Goal: Use online tool/utility: Utilize a website feature to perform a specific function

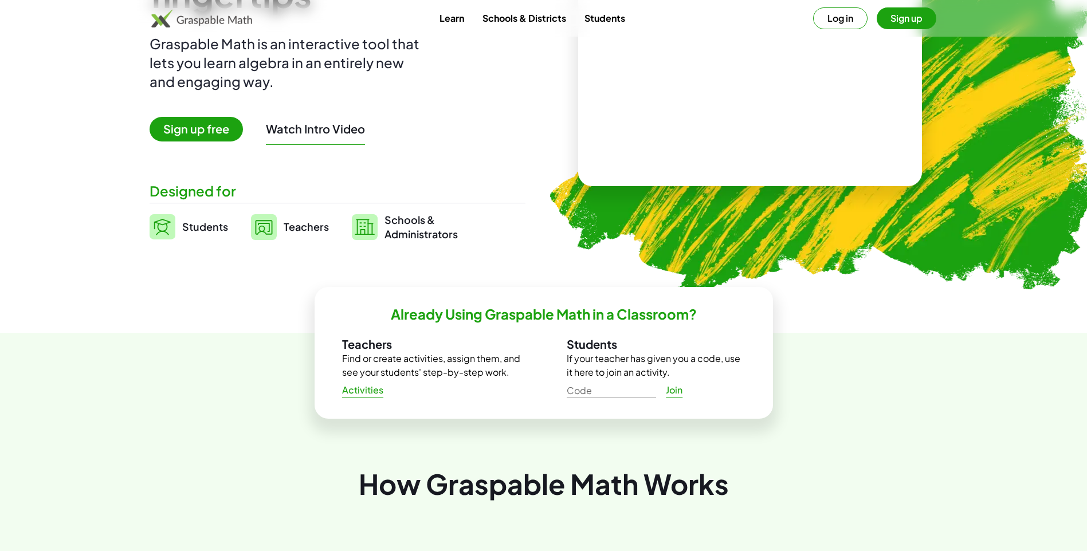
scroll to position [172, 0]
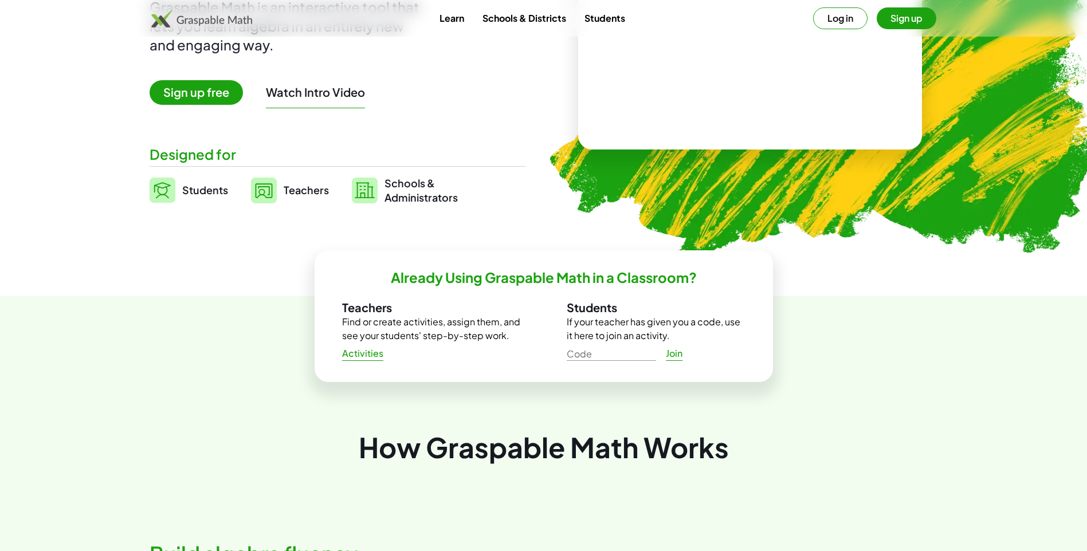
click at [158, 193] on img at bounding box center [163, 190] width 26 height 25
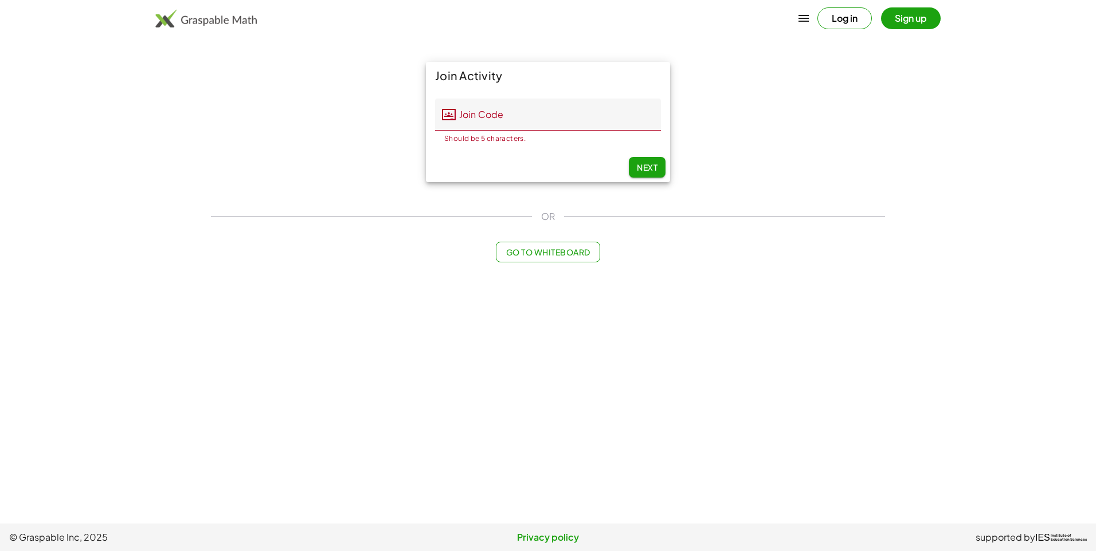
click at [522, 254] on span "Go to Whiteboard" at bounding box center [548, 252] width 84 height 10
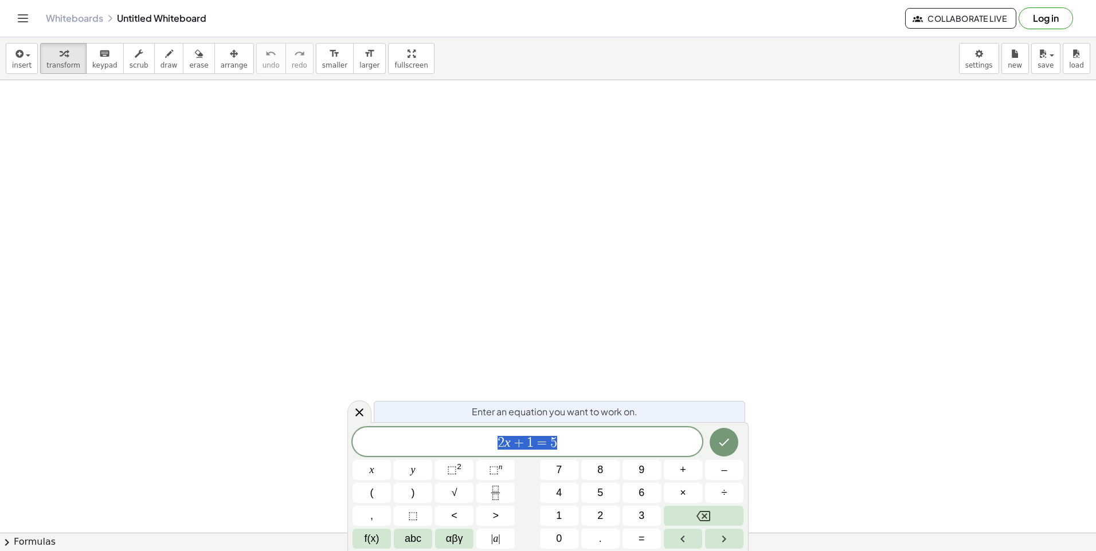
scroll to position [344, 0]
click at [593, 448] on span "2 x + 1 = 5 ​" at bounding box center [527, 443] width 350 height 16
click at [707, 512] on icon "Backspace" at bounding box center [703, 517] width 14 height 14
click at [18, 75] on div "insert select one: Math Expression Function Text Youtube Video Graphing Geometr…" at bounding box center [548, 58] width 1096 height 43
click at [26, 67] on span "insert" at bounding box center [21, 65] width 19 height 8
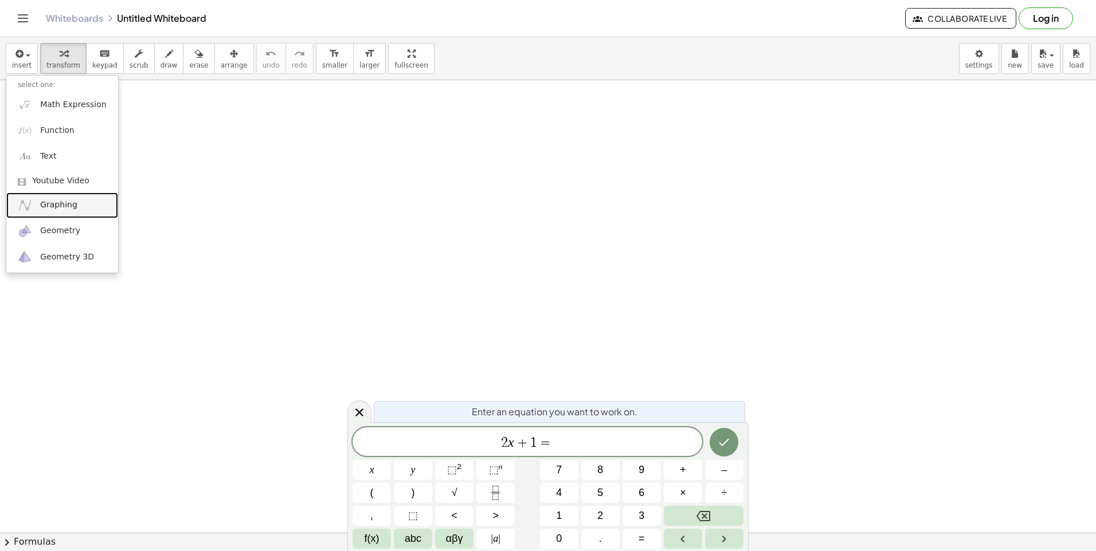
click at [83, 210] on link "Graphing" at bounding box center [62, 206] width 112 height 26
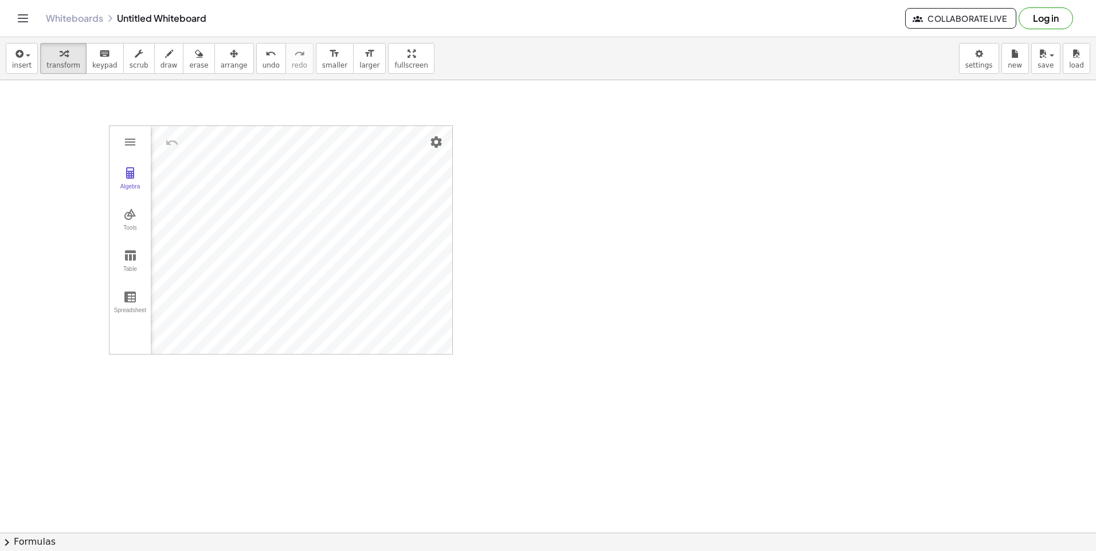
drag, startPoint x: 544, startPoint y: 195, endPoint x: 539, endPoint y: 252, distance: 56.9
click at [546, 190] on div at bounding box center [548, 226] width 1096 height 980
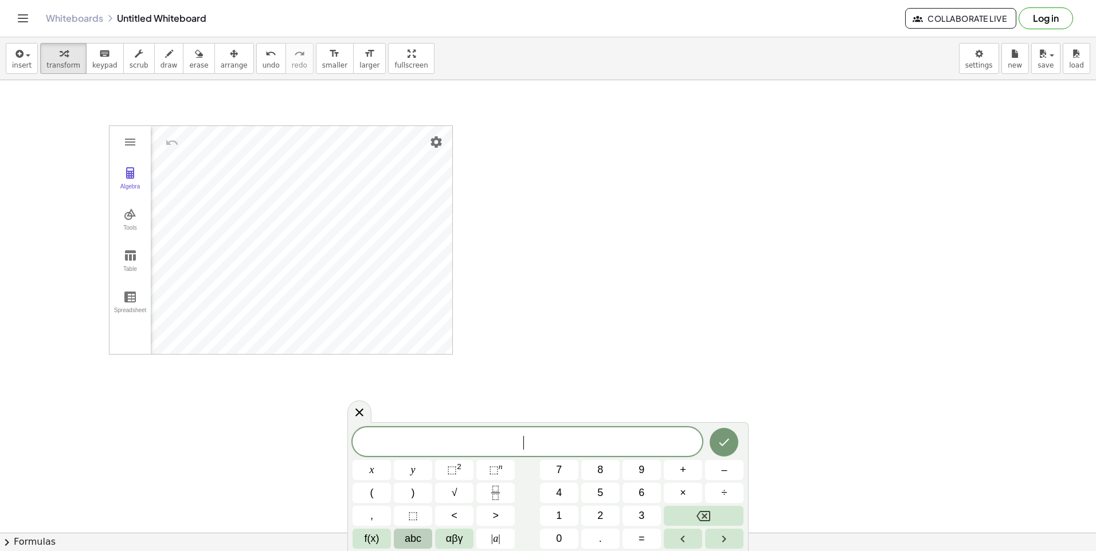
click at [420, 546] on span "abc" at bounding box center [413, 538] width 17 height 15
click at [367, 539] on span "123" at bounding box center [367, 538] width 17 height 15
click at [371, 531] on button "f(x)" at bounding box center [371, 539] width 38 height 20
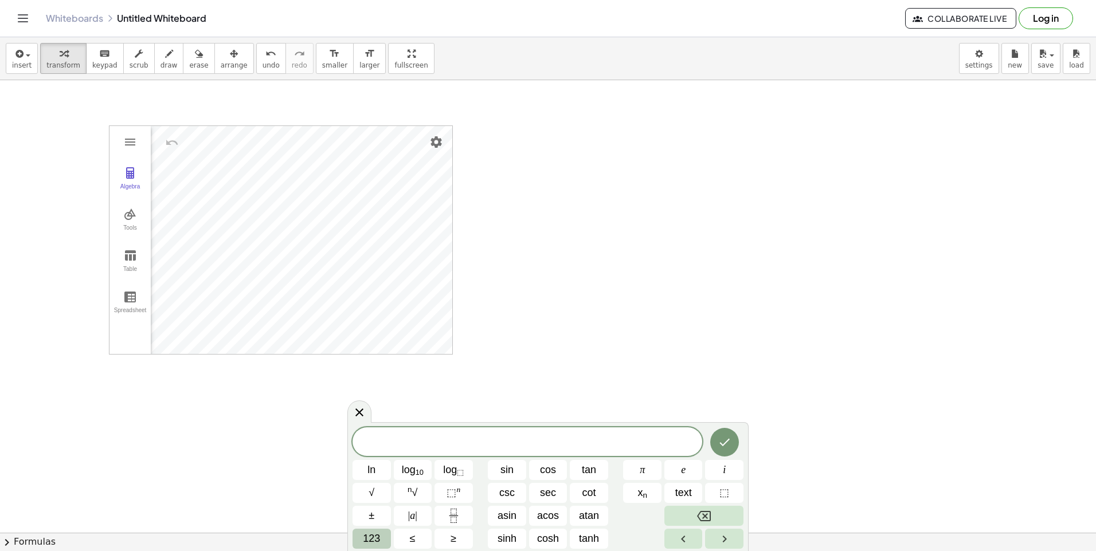
click at [378, 535] on span "123" at bounding box center [371, 538] width 17 height 15
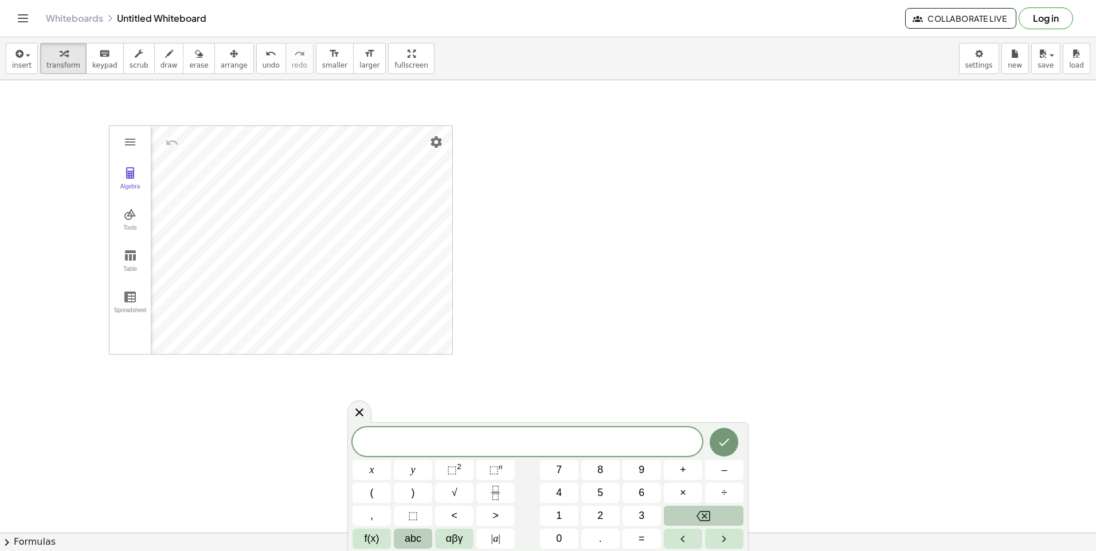
click at [420, 539] on span "abc" at bounding box center [413, 538] width 17 height 15
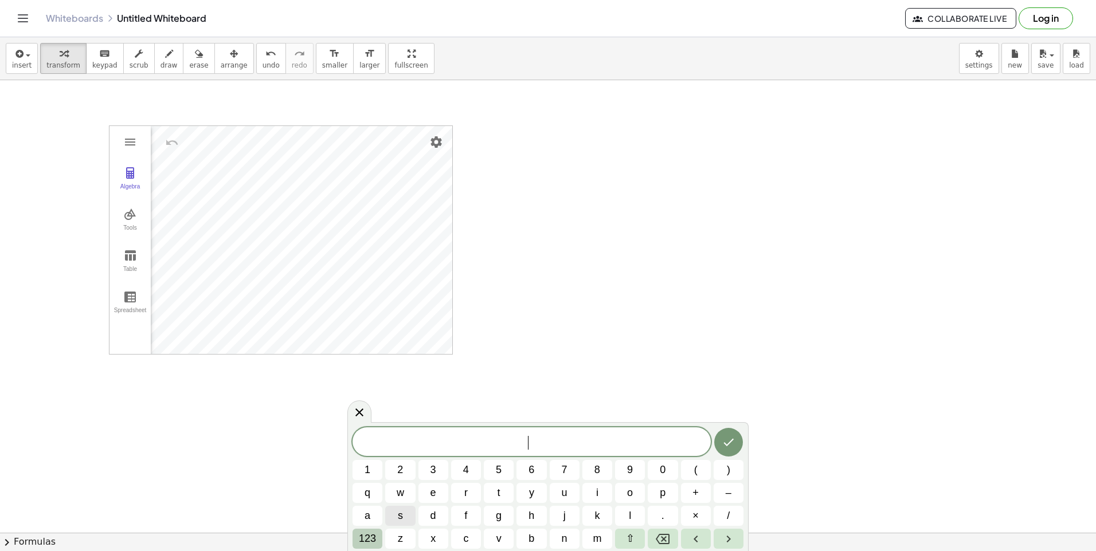
click at [369, 539] on span "123" at bounding box center [367, 538] width 17 height 15
